Goal: Find specific page/section: Find specific page/section

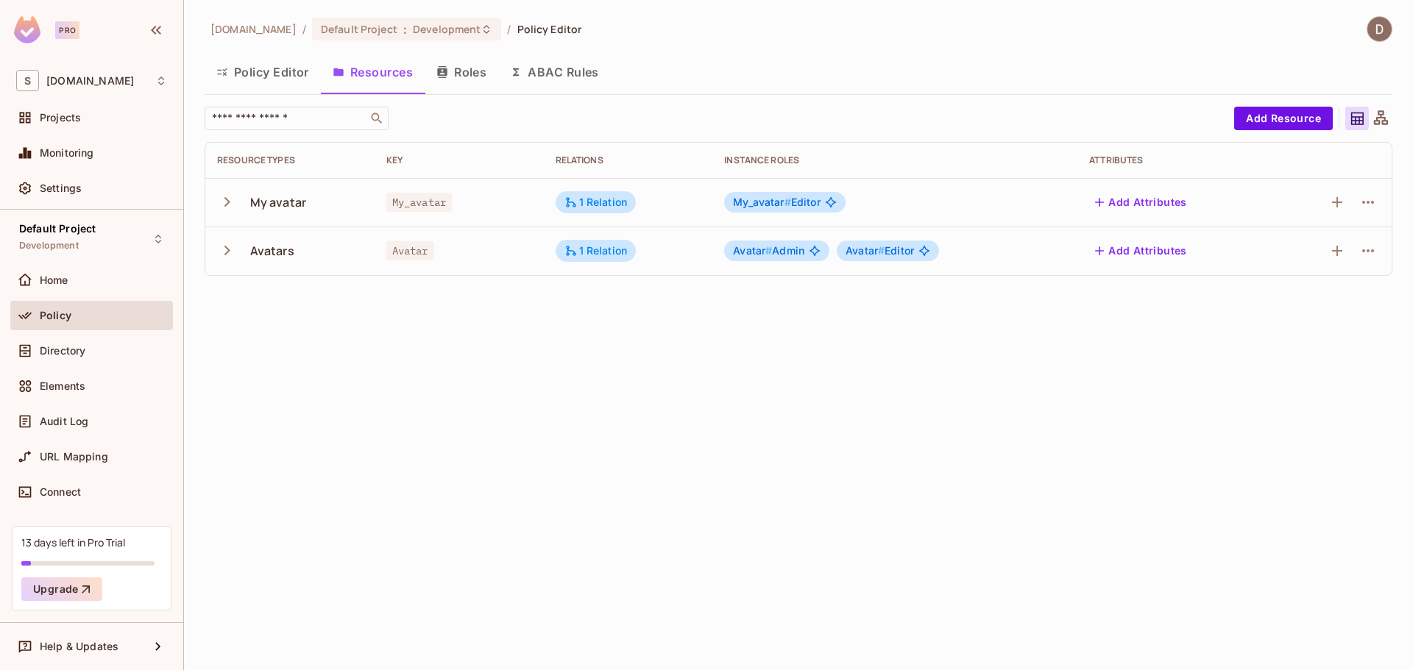
click at [225, 202] on icon "button" at bounding box center [227, 202] width 20 height 20
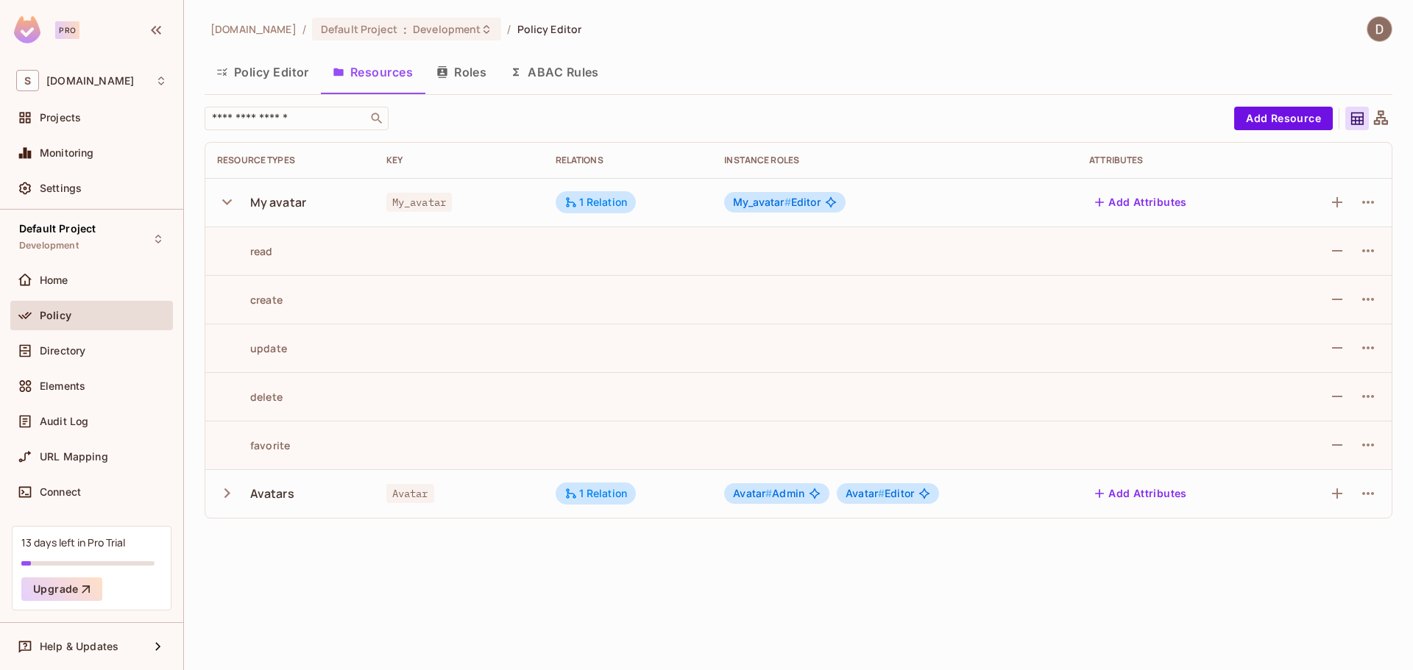
click at [464, 76] on button "Roles" at bounding box center [462, 72] width 74 height 37
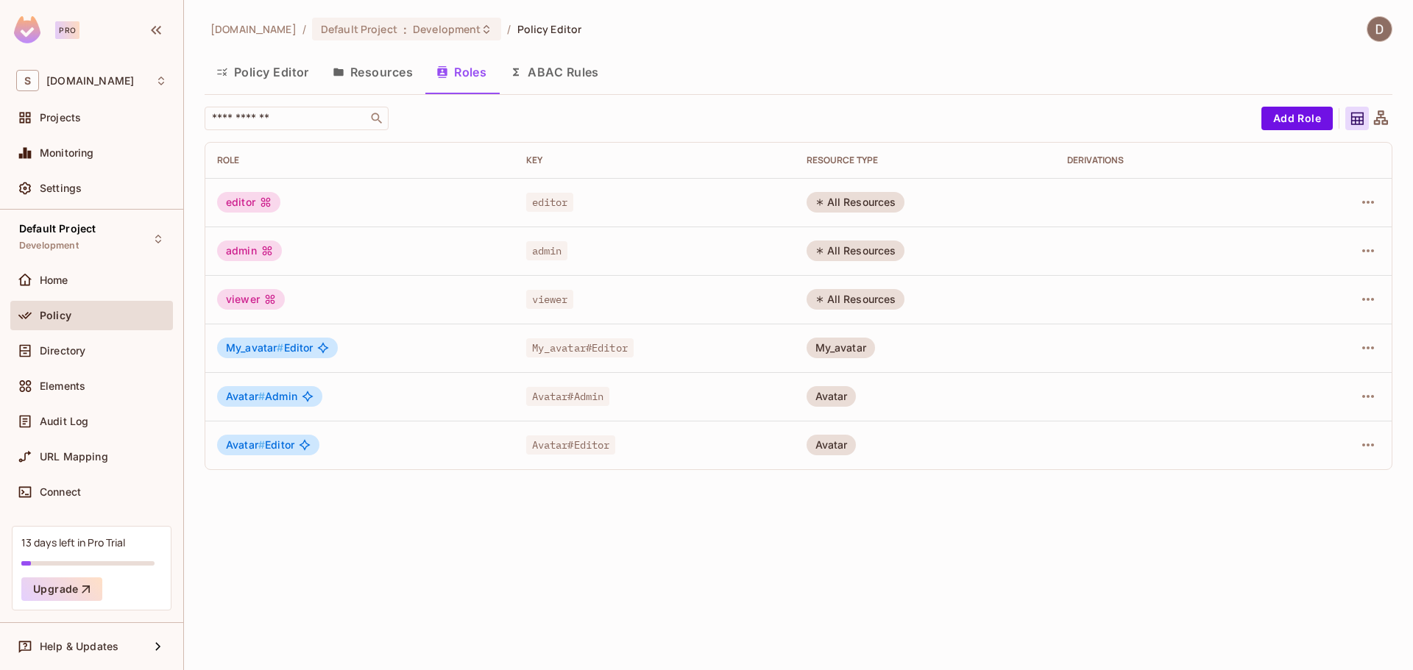
click at [362, 78] on button "Resources" at bounding box center [373, 72] width 104 height 37
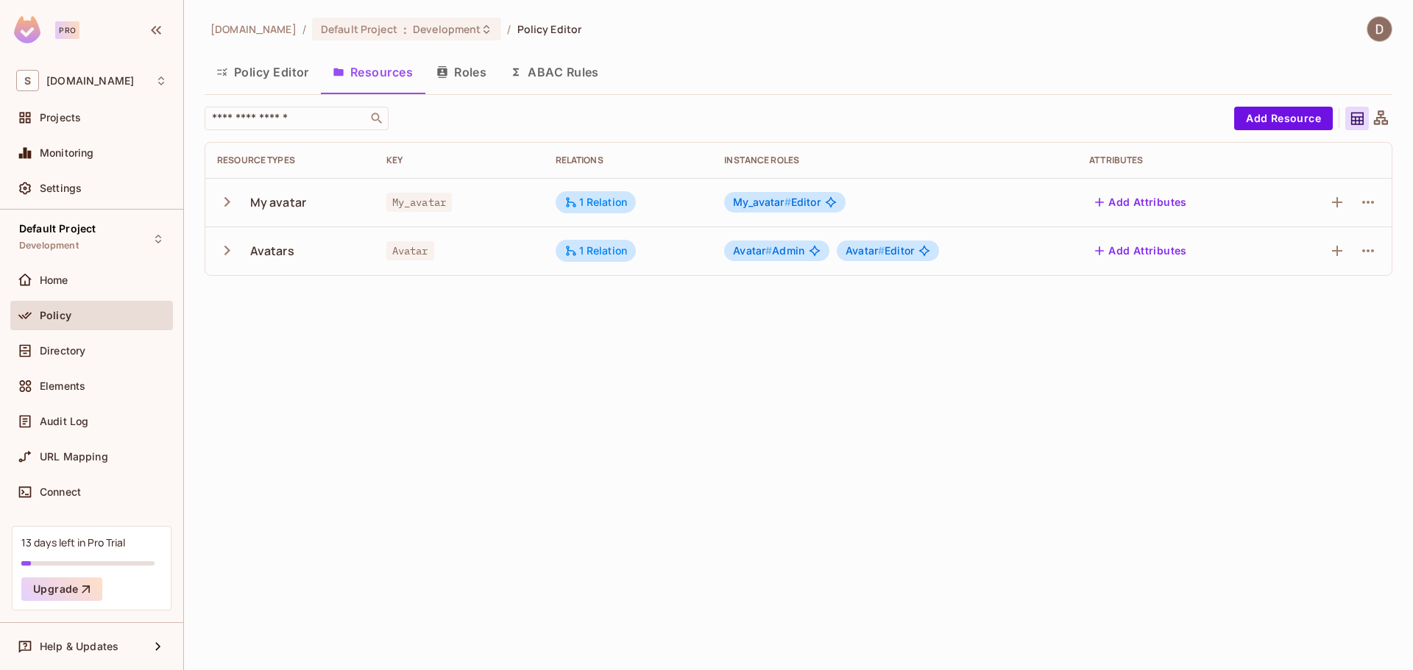
click at [227, 258] on icon "button" at bounding box center [227, 251] width 20 height 20
click at [226, 208] on icon "button" at bounding box center [227, 202] width 20 height 20
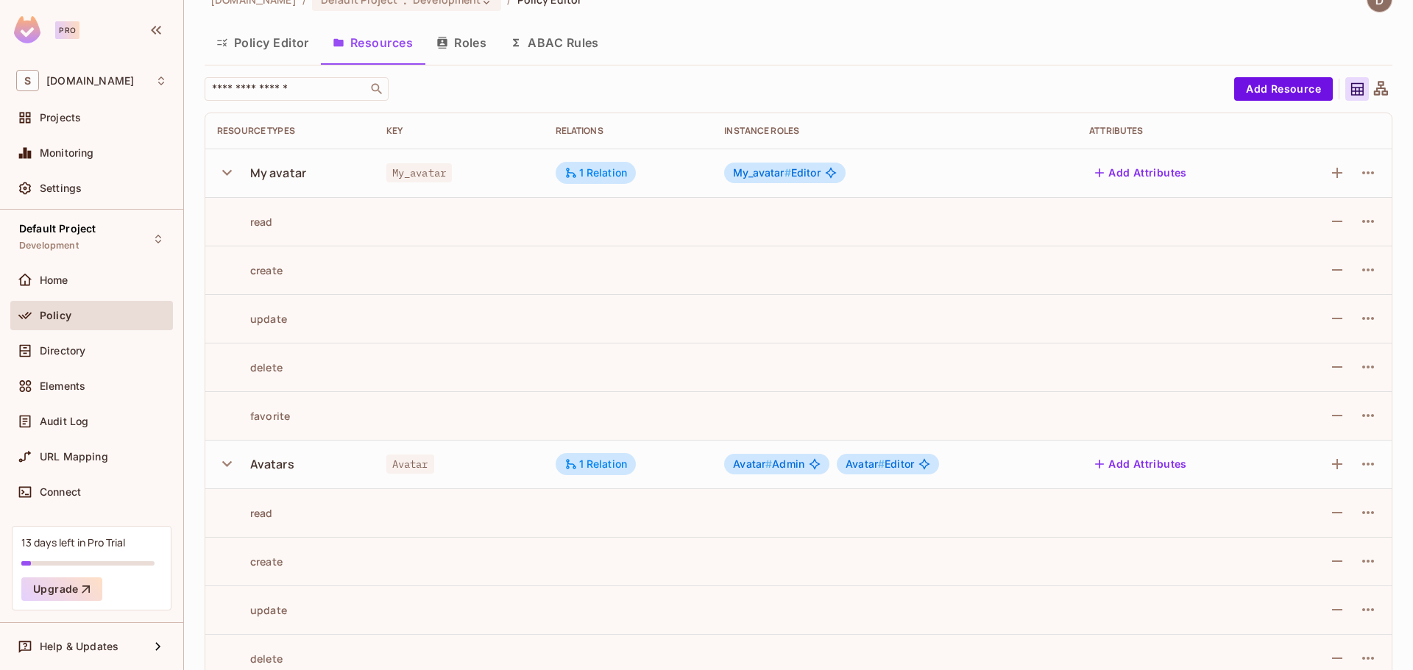
scroll to position [54, 0]
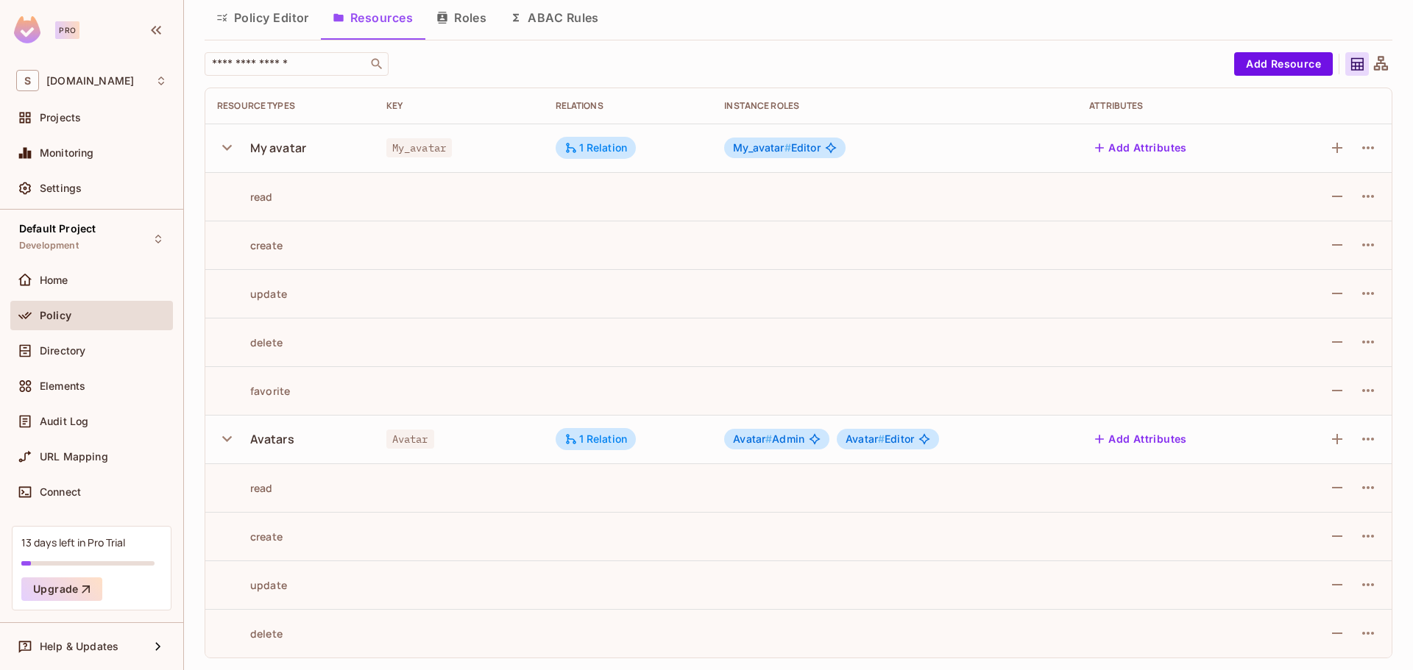
click at [234, 442] on icon "button" at bounding box center [227, 439] width 20 height 20
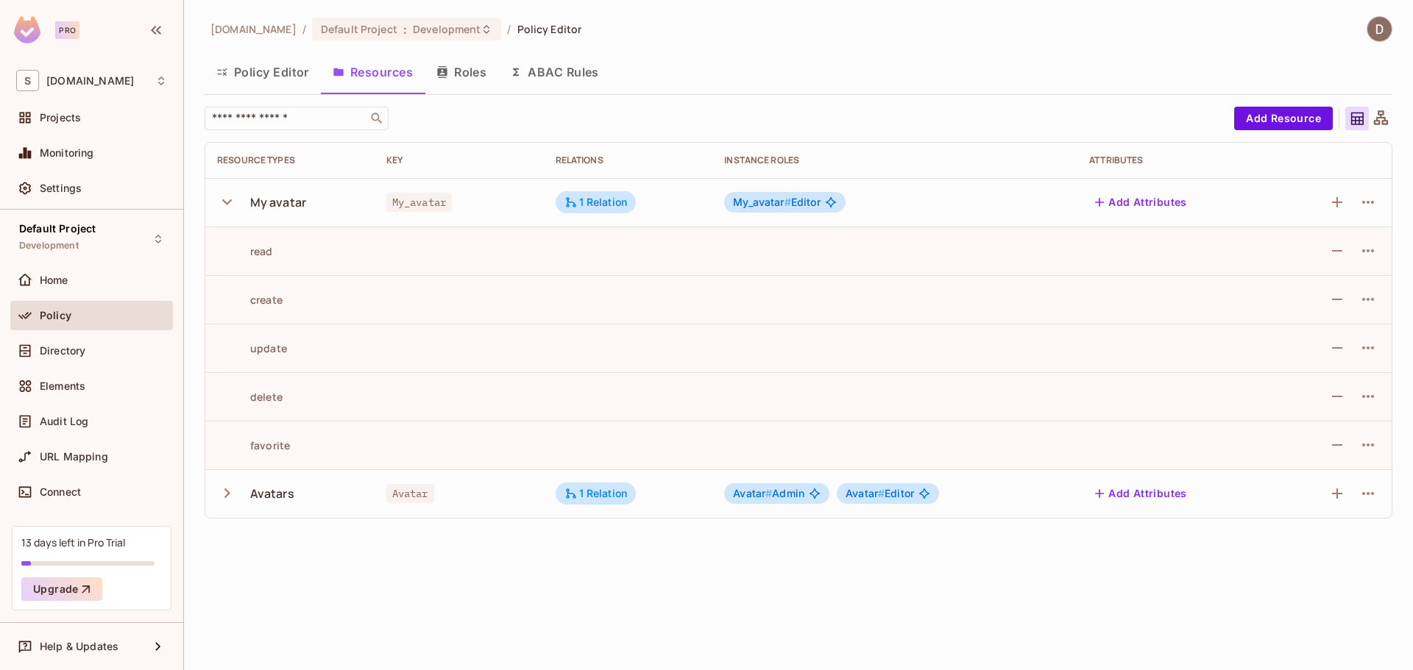
scroll to position [0, 0]
click at [227, 213] on button "button" at bounding box center [230, 202] width 26 height 32
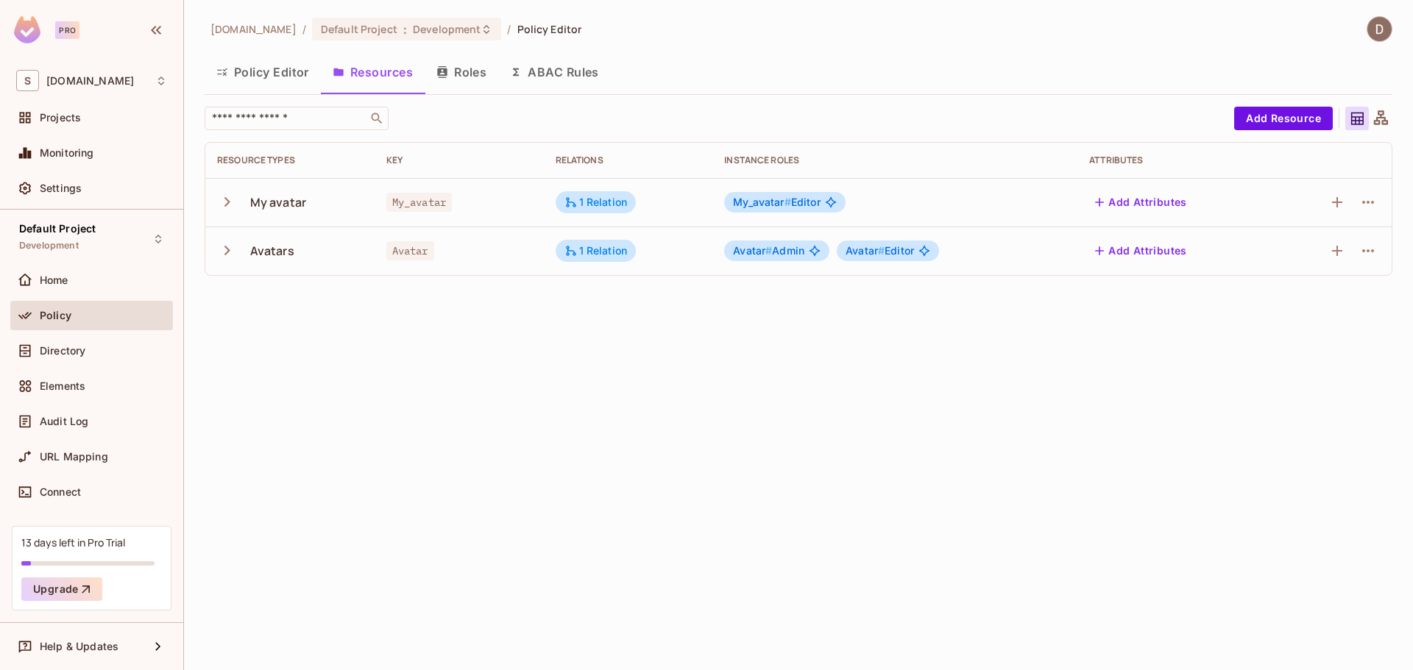
click at [226, 248] on icon "button" at bounding box center [227, 251] width 6 height 10
click at [595, 252] on div "1 Relation" at bounding box center [595, 250] width 63 height 13
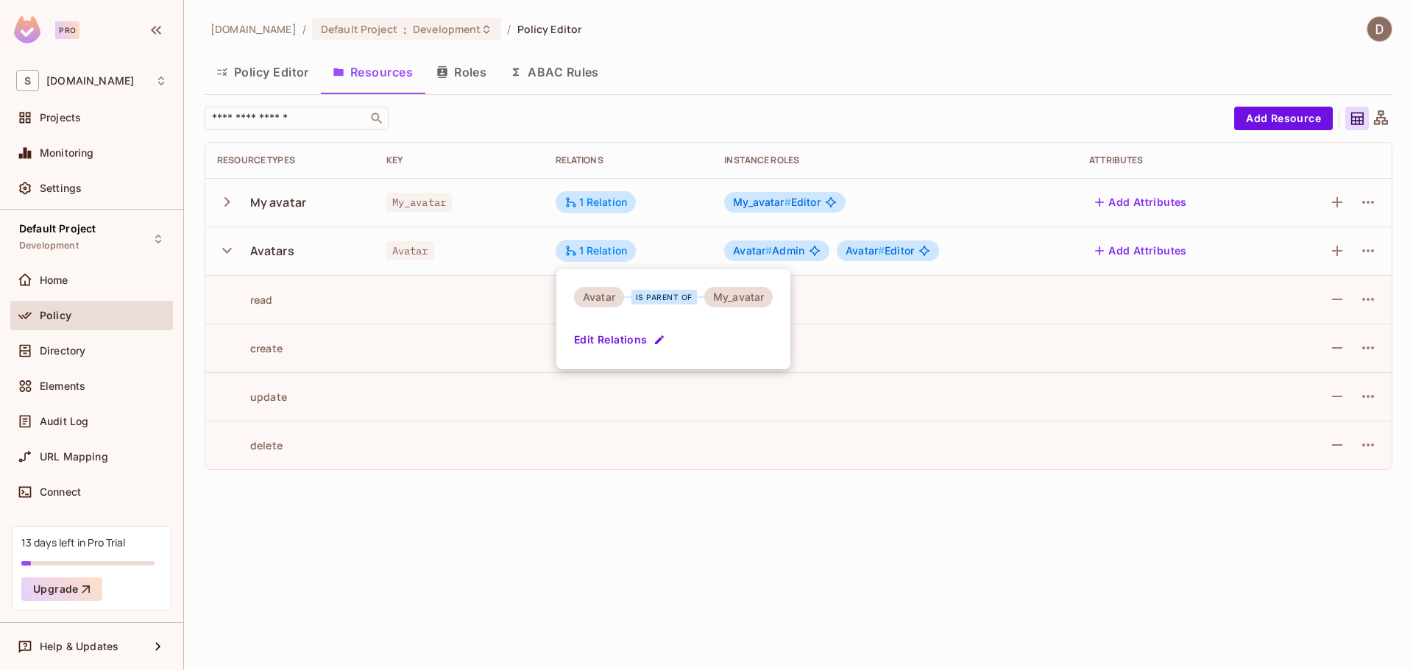
click at [589, 252] on div at bounding box center [706, 335] width 1413 height 670
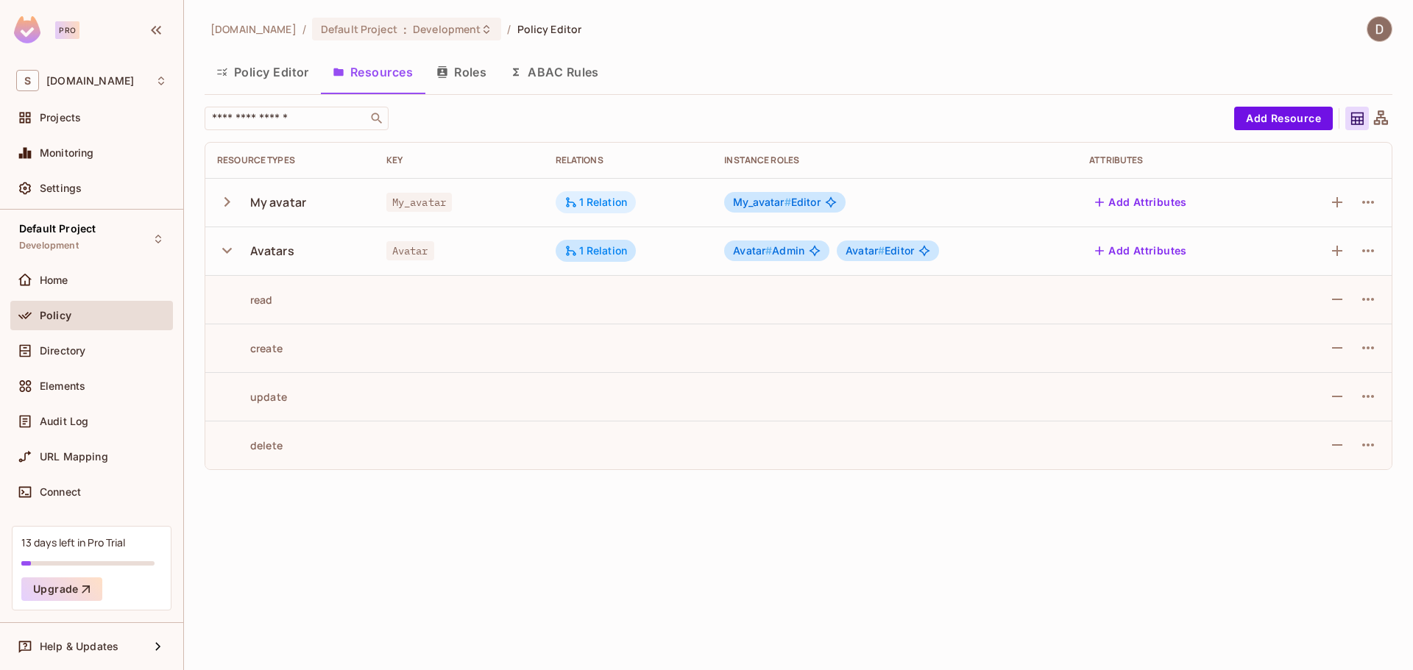
click at [595, 212] on div "1 Relation" at bounding box center [596, 202] width 81 height 22
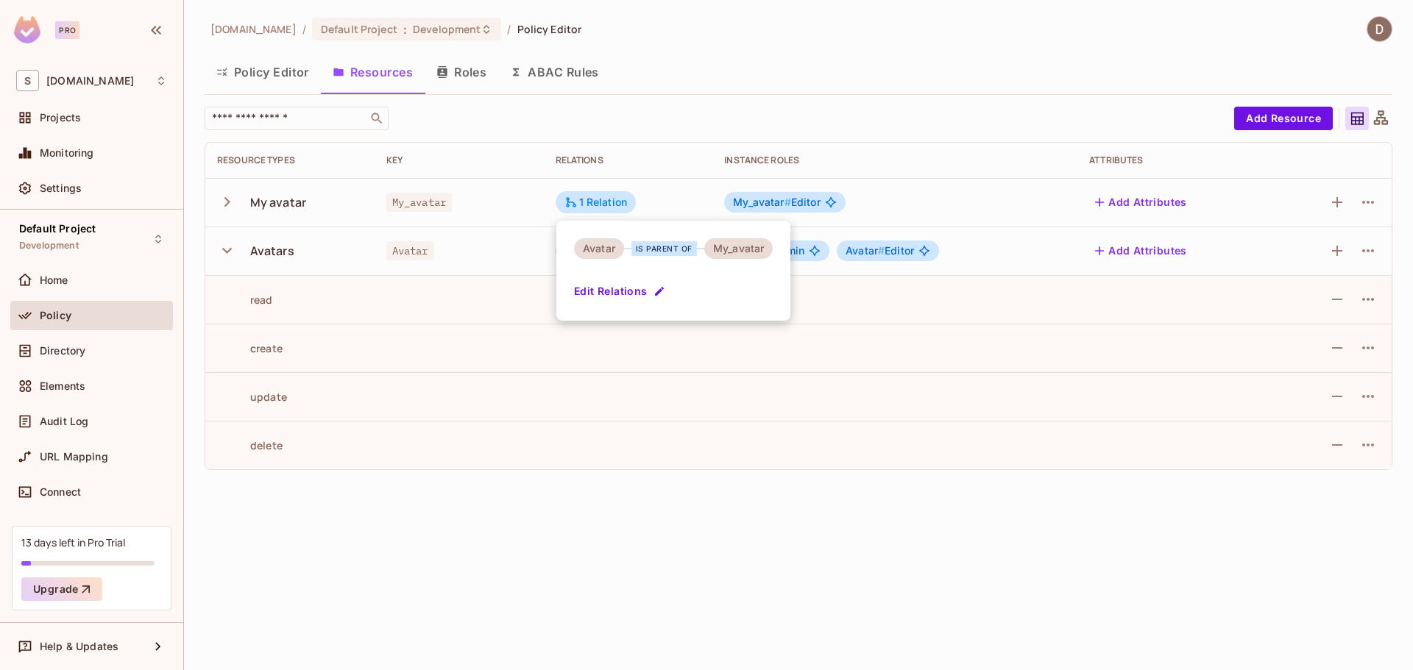
click at [599, 205] on div at bounding box center [706, 335] width 1413 height 670
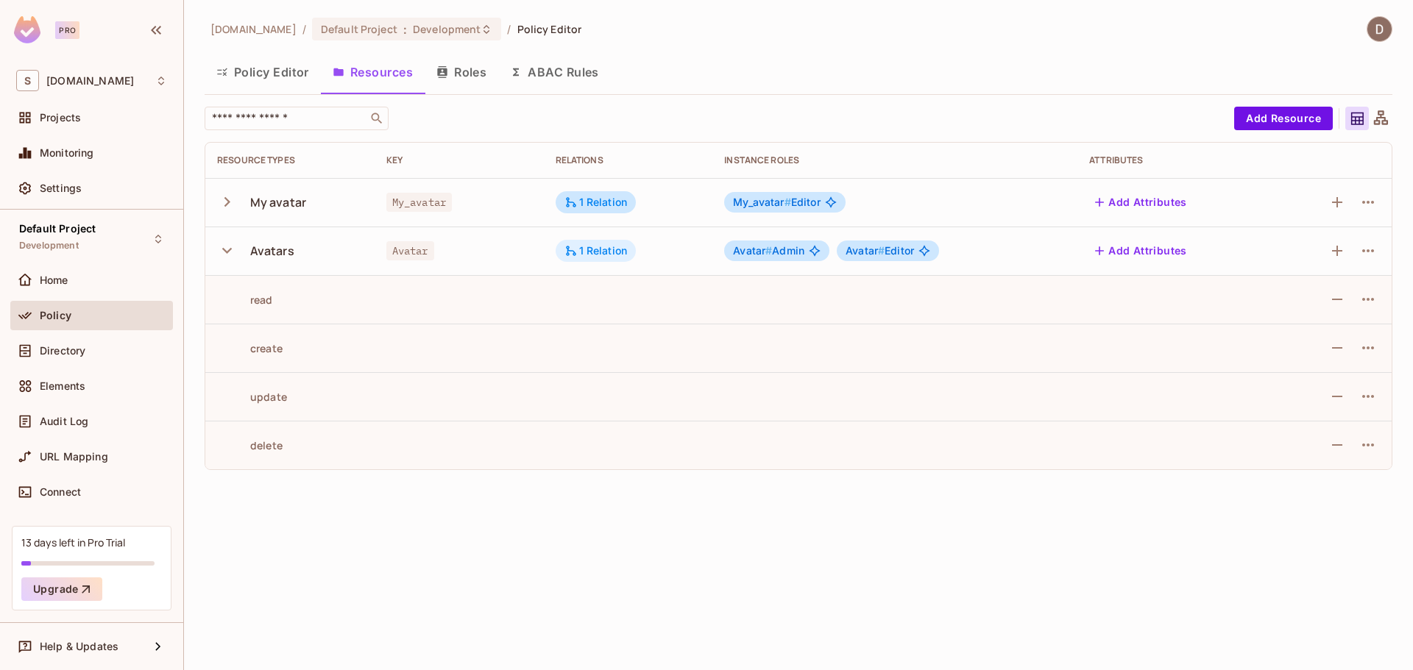
click at [592, 244] on div "1 Relation" at bounding box center [595, 250] width 63 height 13
click at [592, 246] on div at bounding box center [706, 335] width 1413 height 670
click at [232, 206] on icon "button" at bounding box center [227, 202] width 20 height 20
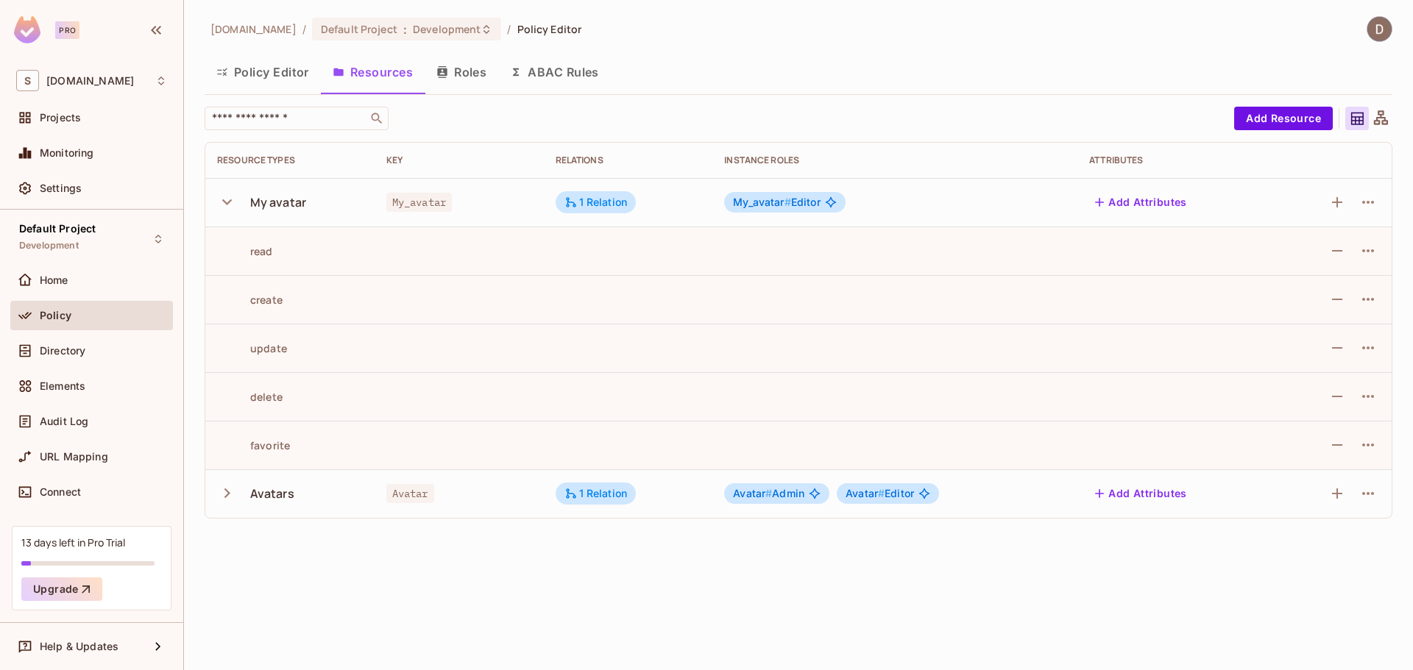
drag, startPoint x: 220, startPoint y: 205, endPoint x: 237, endPoint y: 226, distance: 27.2
click at [221, 205] on icon "button" at bounding box center [227, 202] width 20 height 20
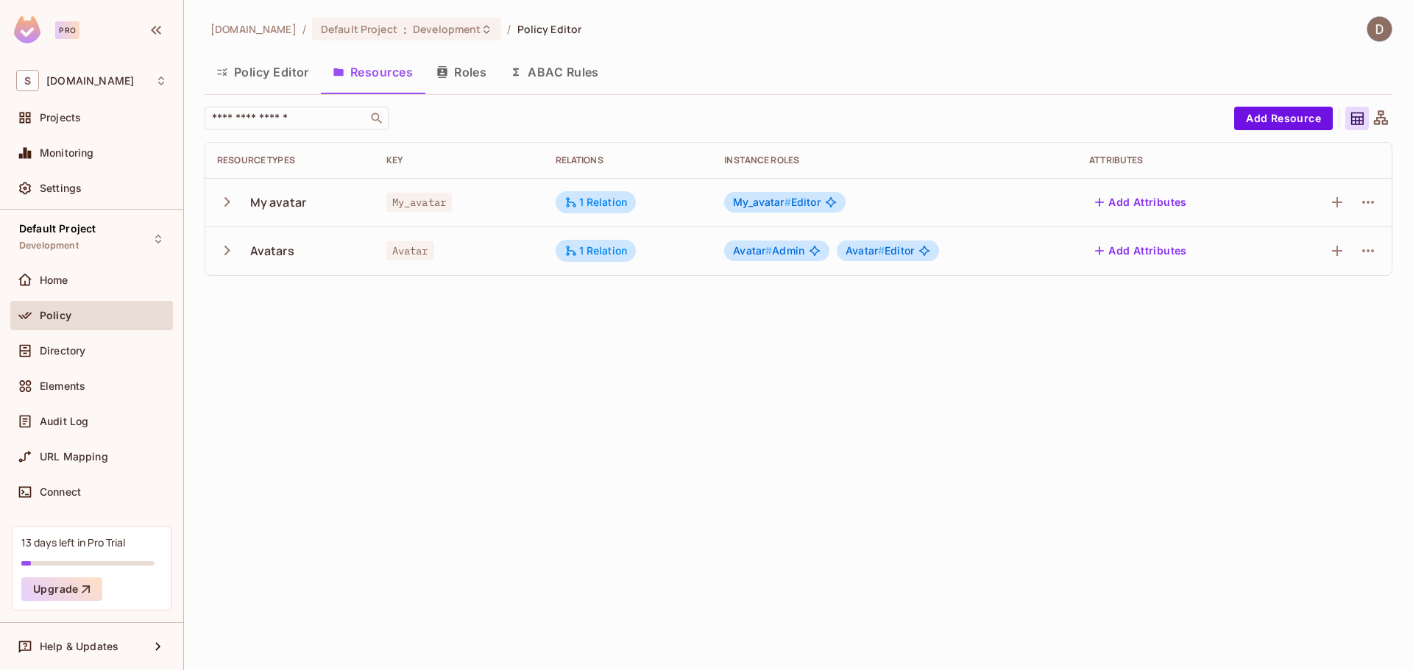
click at [240, 255] on button "button" at bounding box center [230, 251] width 26 height 32
click at [1380, 252] on td at bounding box center [1331, 251] width 119 height 49
click at [219, 213] on td "My avatar" at bounding box center [289, 202] width 169 height 49
click at [224, 207] on icon "button" at bounding box center [227, 202] width 20 height 20
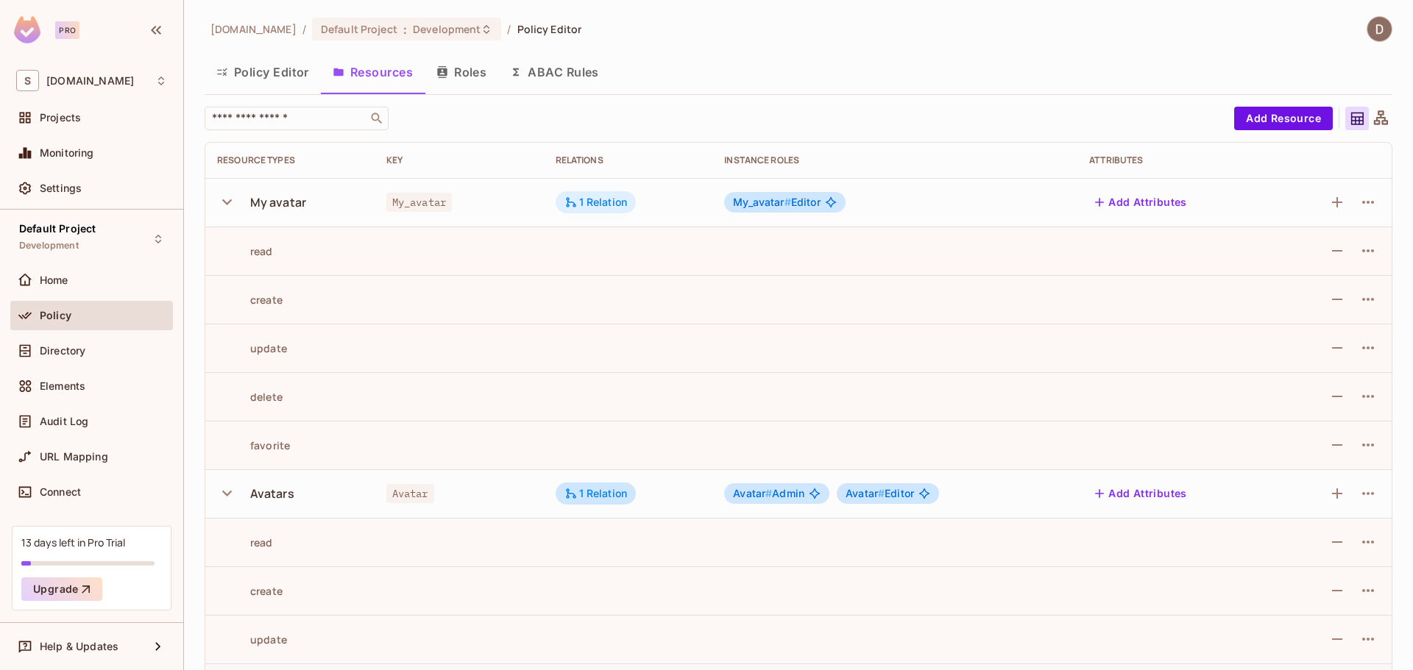
click at [577, 200] on div "1 Relation" at bounding box center [595, 202] width 63 height 13
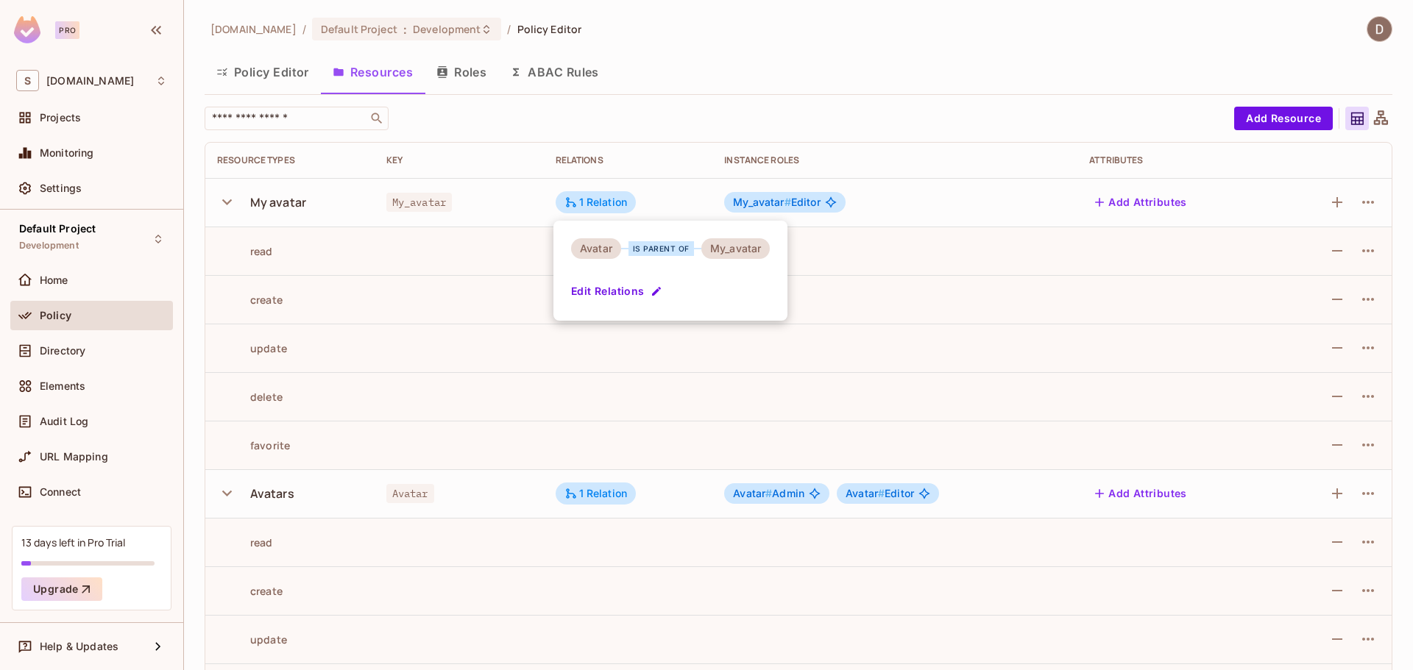
click at [630, 368] on div at bounding box center [706, 335] width 1413 height 670
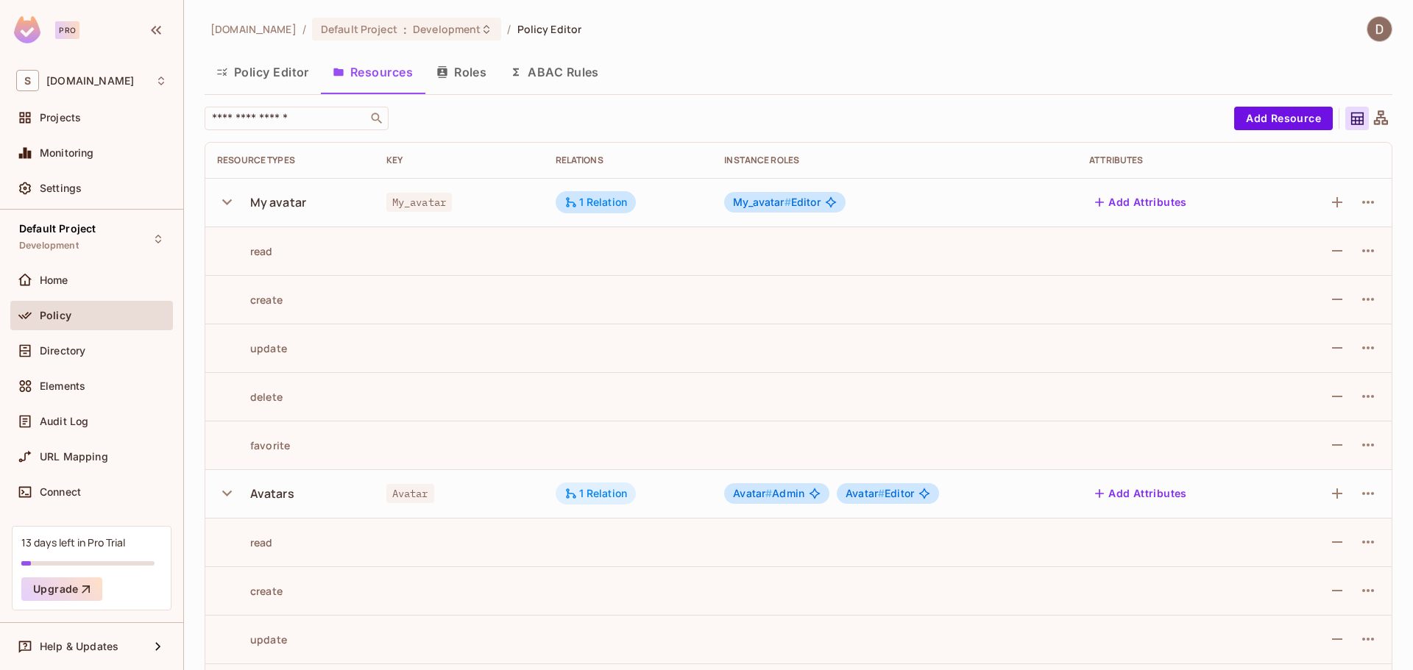
click at [618, 498] on div "1 Relation" at bounding box center [595, 493] width 63 height 13
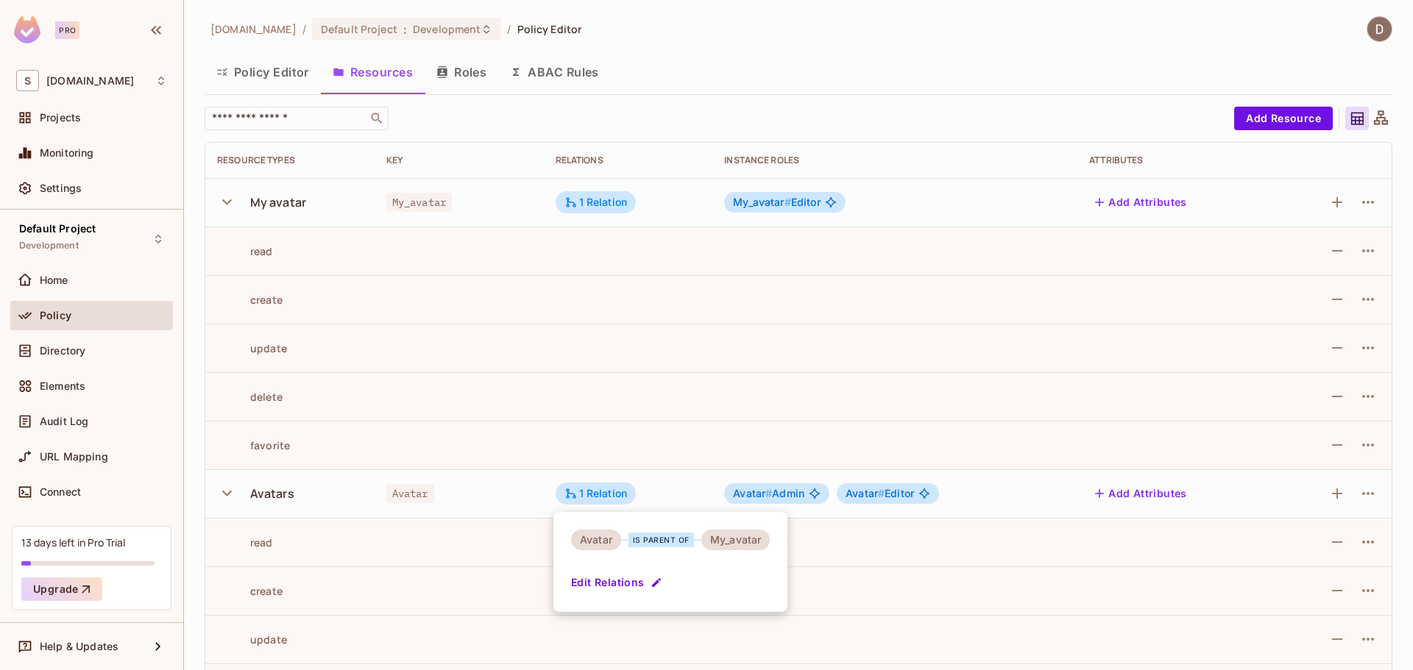
click at [538, 336] on div at bounding box center [706, 335] width 1413 height 670
